Goal: Task Accomplishment & Management: Manage account settings

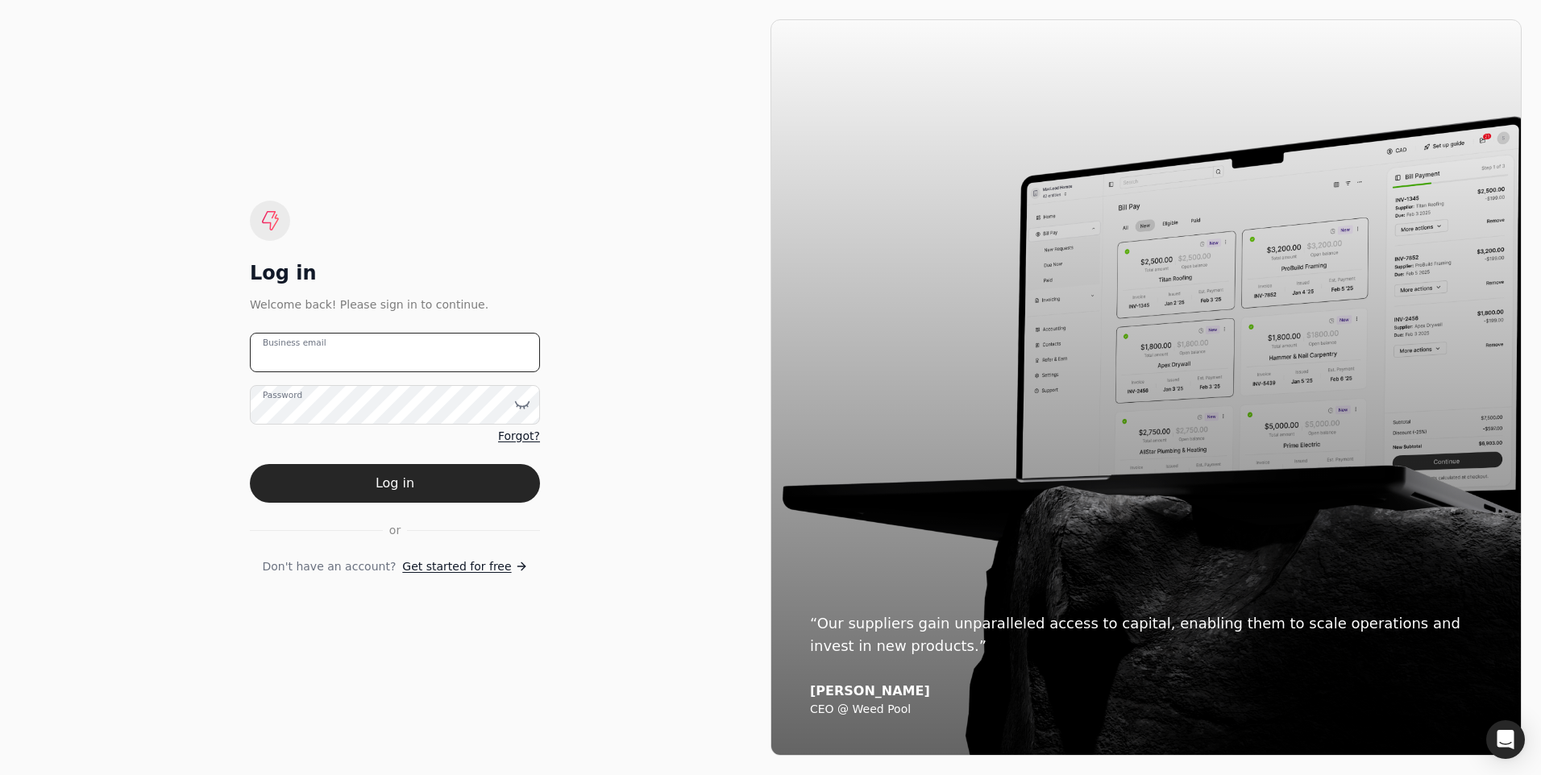
type email "[EMAIL_ADDRESS][PERSON_NAME][DOMAIN_NAME]"
click at [406, 471] on button "Log in" at bounding box center [395, 483] width 290 height 39
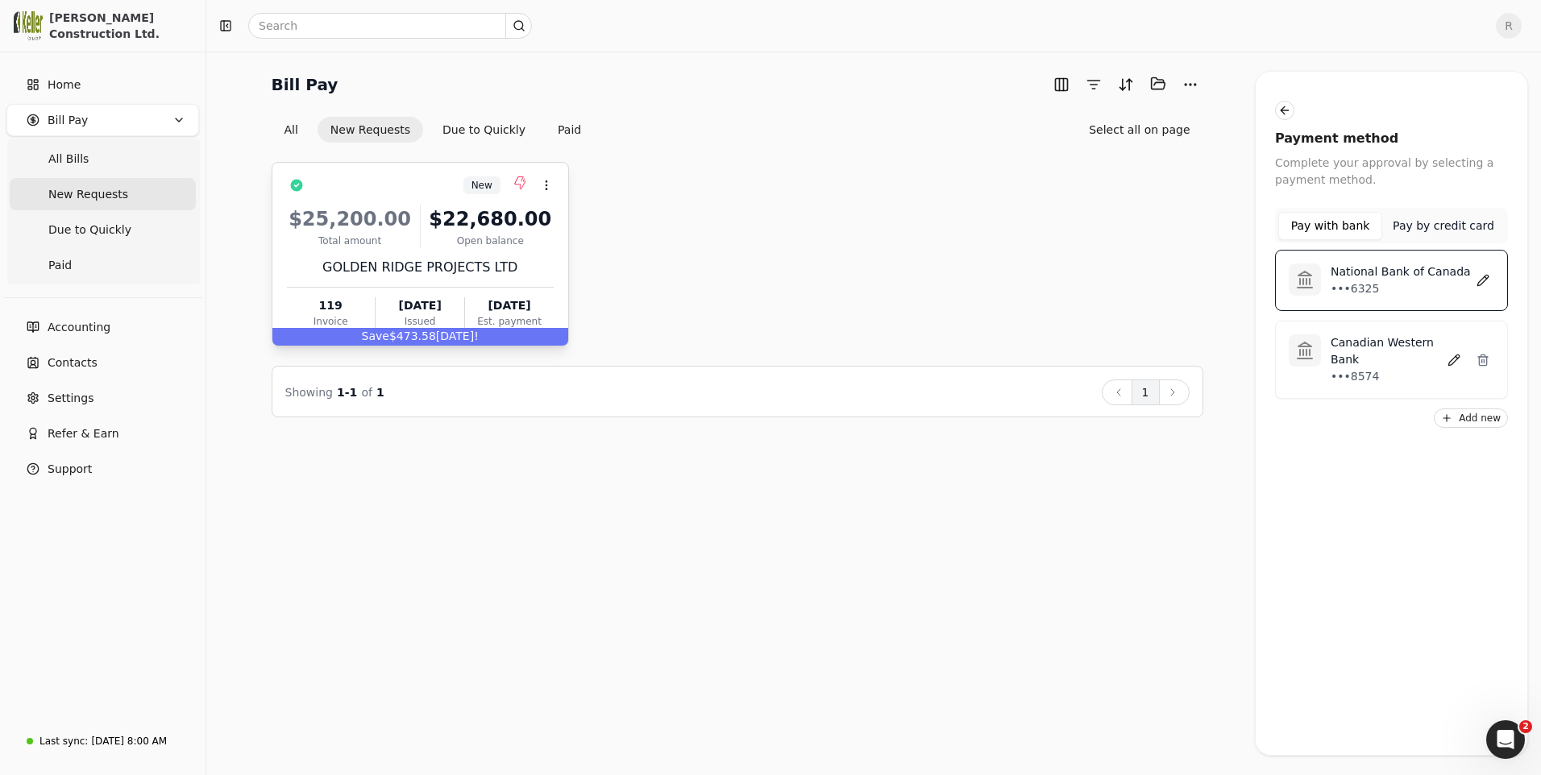
click at [380, 232] on div "$25,200.00" at bounding box center [350, 219] width 126 height 29
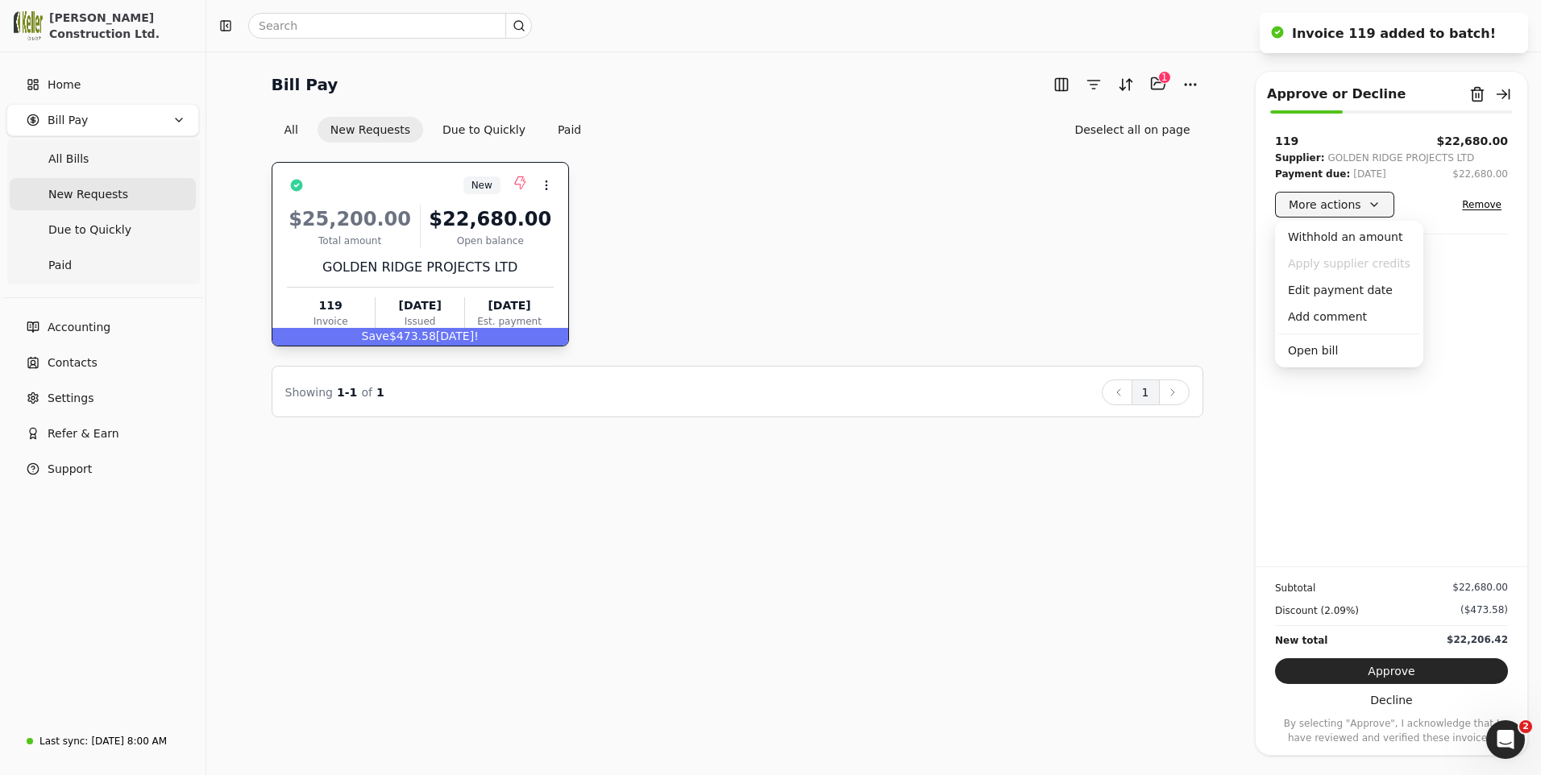
click at [1372, 207] on button "More actions" at bounding box center [1334, 205] width 119 height 26
click at [544, 180] on icon at bounding box center [546, 185] width 13 height 13
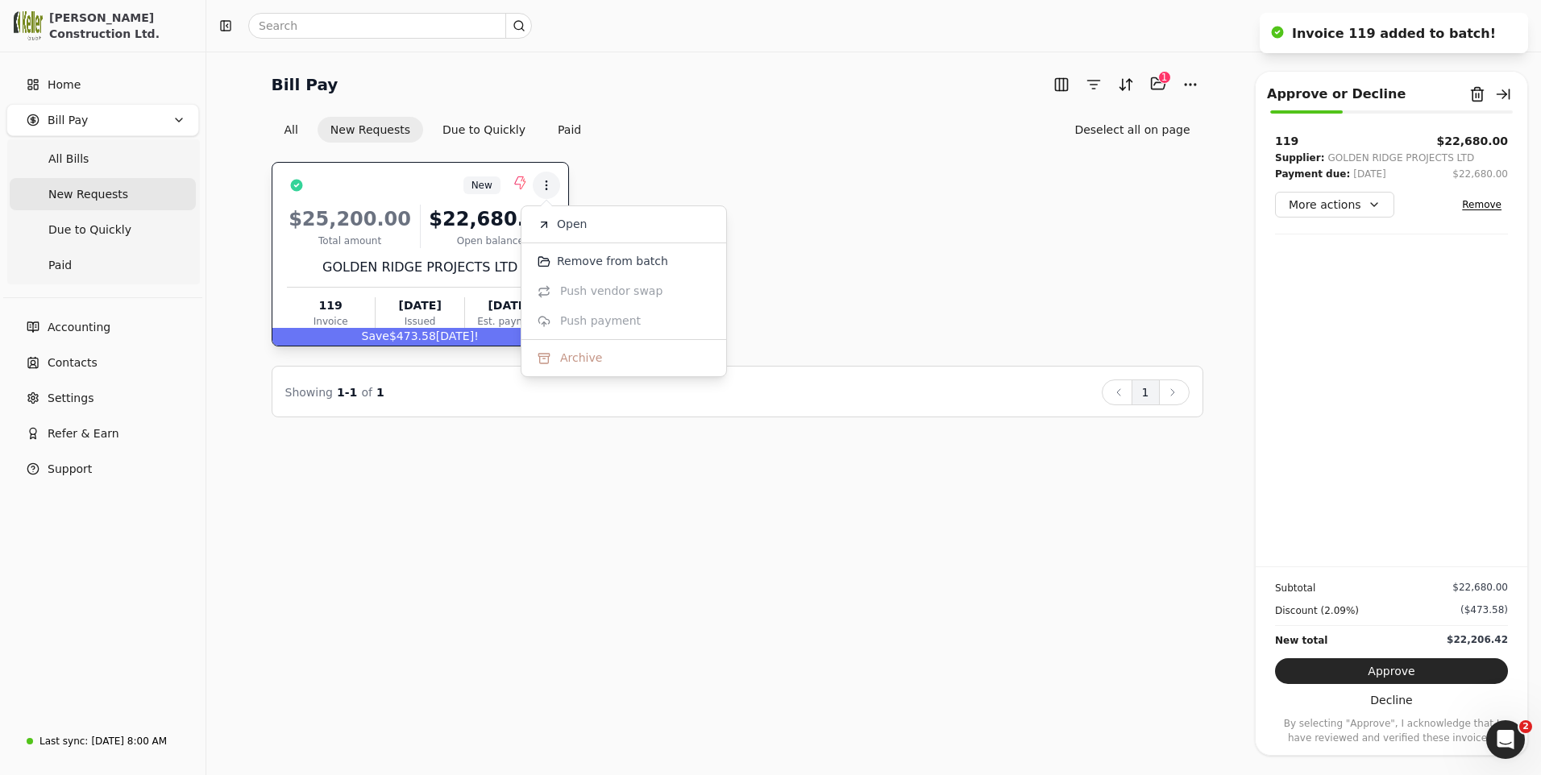
drag, startPoint x: 373, startPoint y: 583, endPoint x: 382, endPoint y: 558, distance: 27.3
click at [376, 575] on div "Bill Pay Selected items: 1 1 All New Requests Due to Quickly Paid Deselect all …" at bounding box center [873, 414] width 1334 height 724
click at [432, 303] on div "Jul 25 '25" at bounding box center [419, 305] width 89 height 17
